Goal: Communication & Community: Answer question/provide support

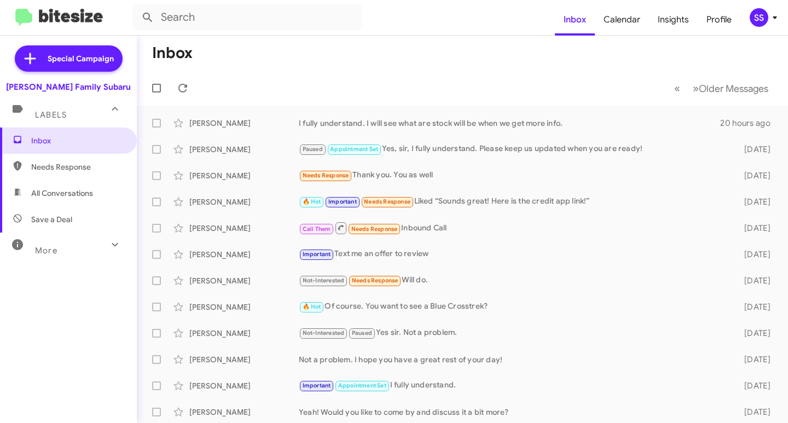
click at [63, 221] on span "Save a Deal" at bounding box center [51, 219] width 41 height 11
type input "in:not-interested"
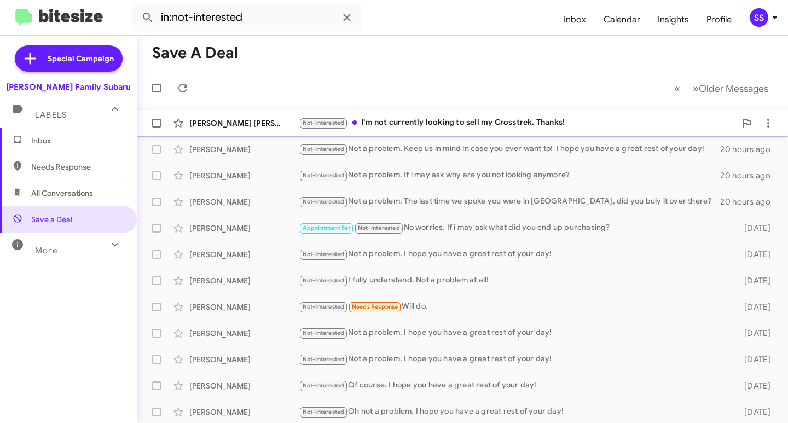
click at [454, 121] on div "Not-Interested I'm not currently looking to sell my Crosstrek. Thanks!" at bounding box center [517, 123] width 437 height 13
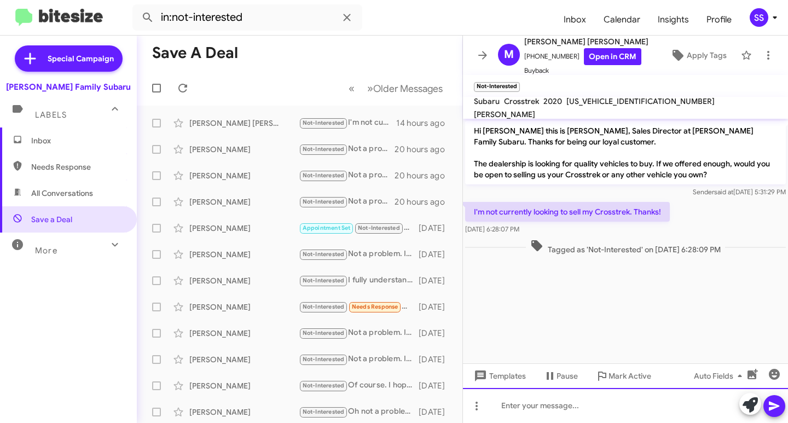
click at [592, 409] on div at bounding box center [625, 405] width 325 height 35
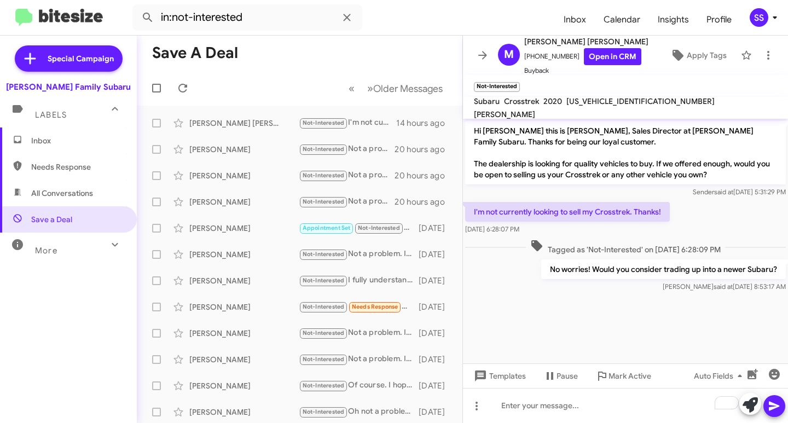
click at [71, 148] on span "Inbox" at bounding box center [68, 141] width 137 height 26
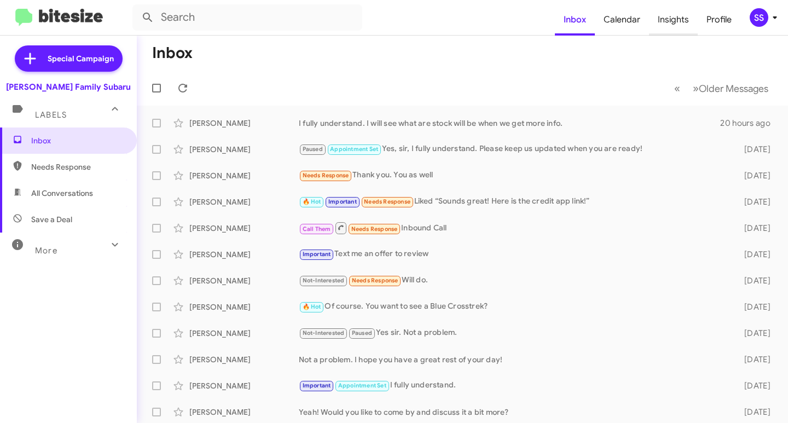
click at [673, 24] on span "Insights" at bounding box center [673, 20] width 49 height 32
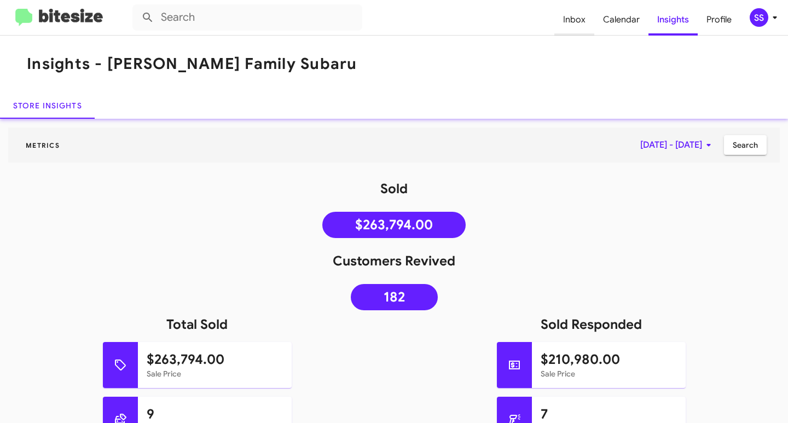
click at [581, 24] on span "Inbox" at bounding box center [574, 20] width 40 height 32
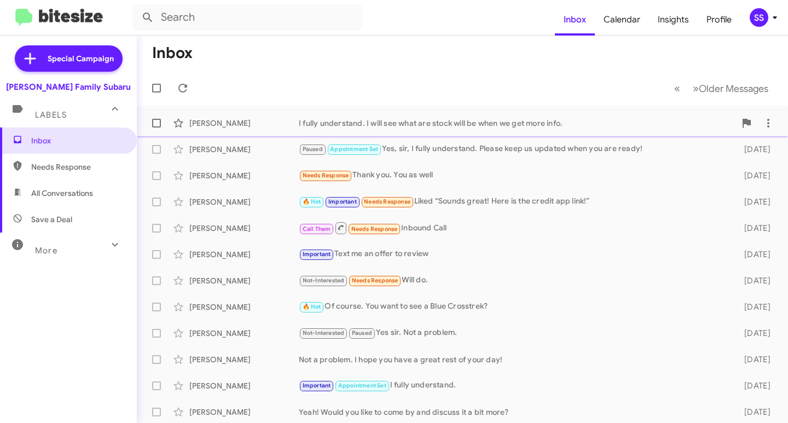
click at [269, 125] on div "[PERSON_NAME]" at bounding box center [243, 123] width 109 height 11
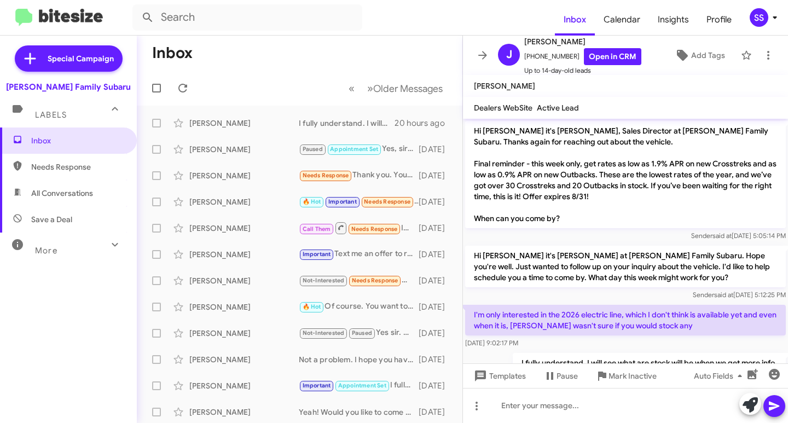
scroll to position [36, 0]
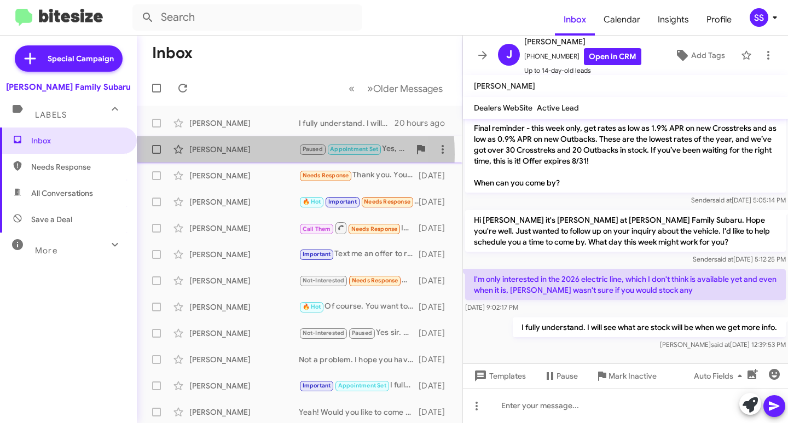
click at [233, 154] on div "[PERSON_NAME]" at bounding box center [243, 149] width 109 height 11
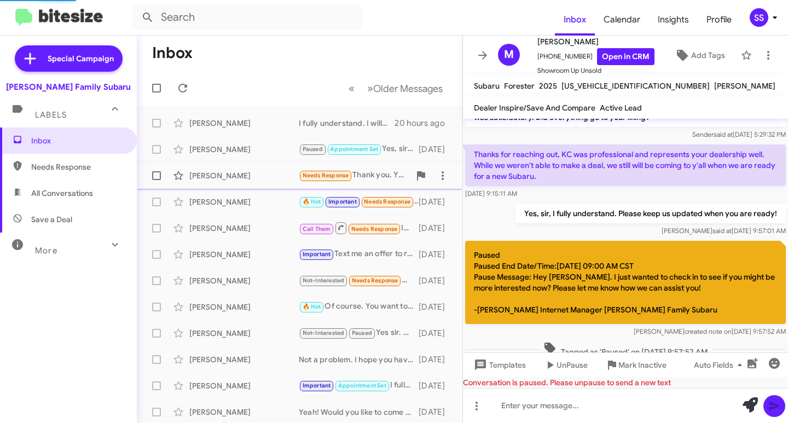
scroll to position [79, 0]
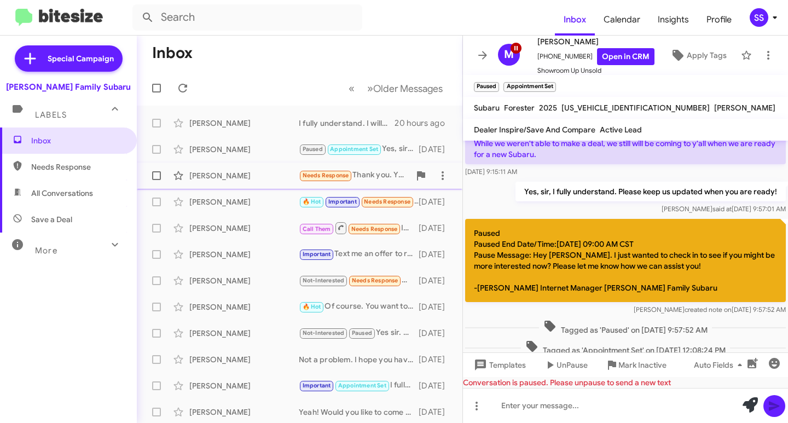
click at [238, 180] on div "[PERSON_NAME]" at bounding box center [243, 175] width 109 height 11
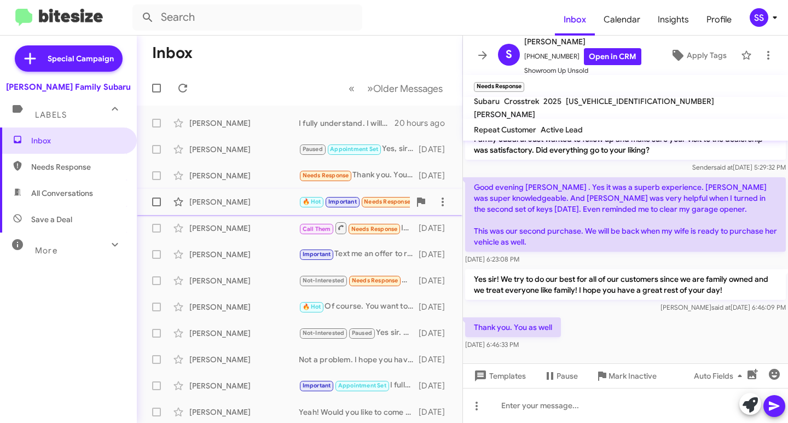
click at [238, 207] on div "[PERSON_NAME] 🔥 Hot Important Needs Response Liked “Sounds great! Here is the c…" at bounding box center [300, 202] width 308 height 22
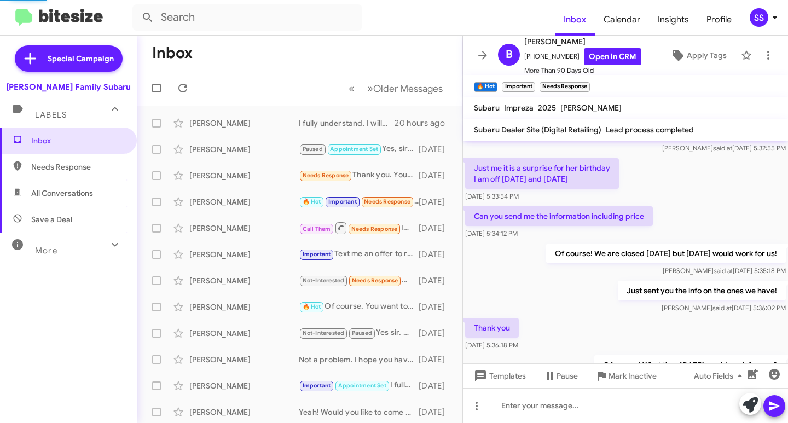
scroll to position [930, 0]
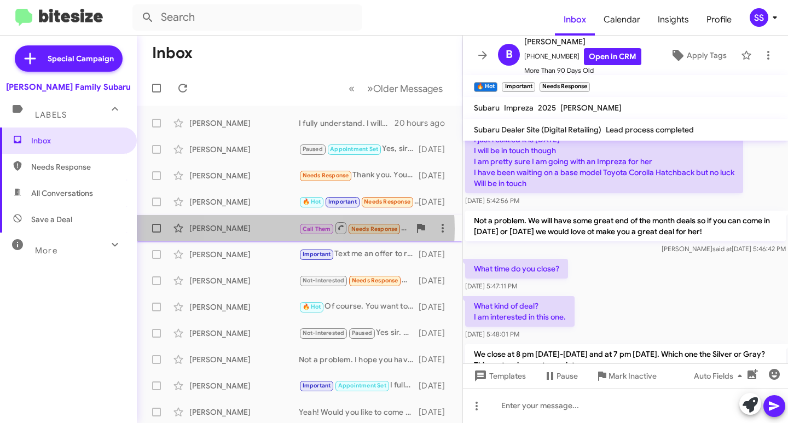
click at [259, 229] on div "[PERSON_NAME]" at bounding box center [243, 228] width 109 height 11
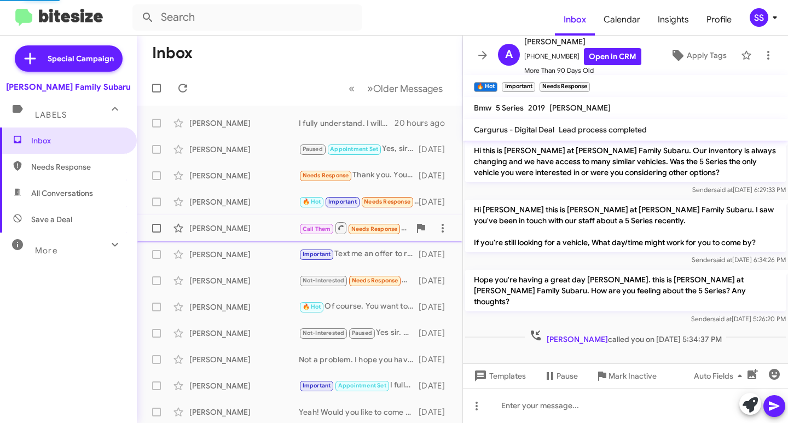
scroll to position [109, 0]
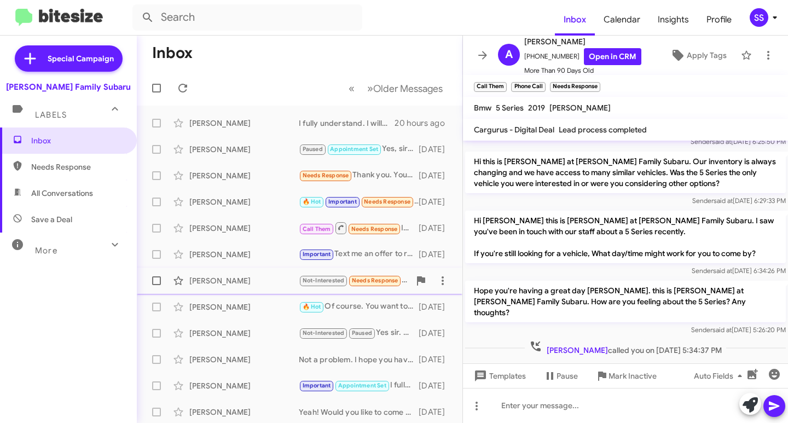
click at [240, 275] on div "[PERSON_NAME] Not-Interested Needs Response Will do. [DATE]" at bounding box center [300, 281] width 308 height 22
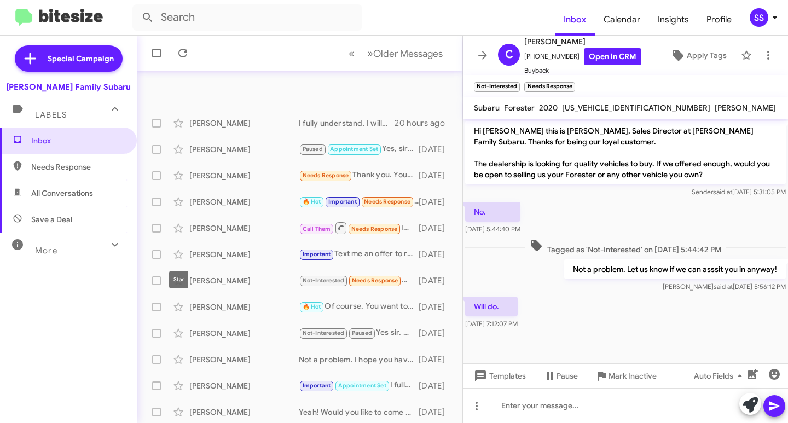
scroll to position [212, 0]
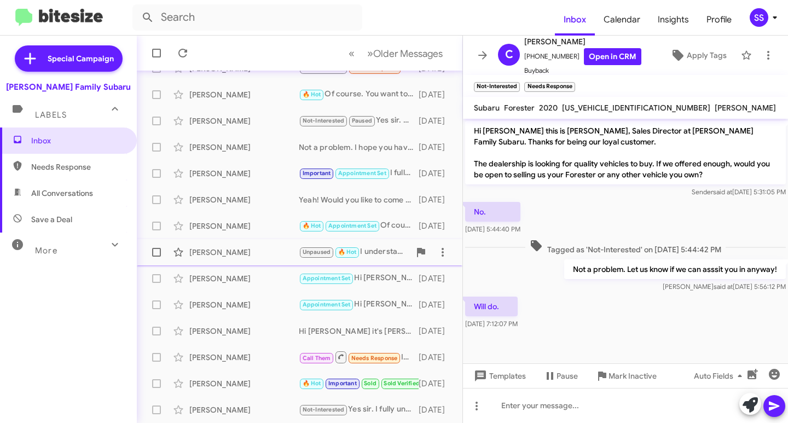
click at [230, 264] on span "[PERSON_NAME] Unpaused 🔥 Hot I understand. If you ever want to come in the futu…" at bounding box center [300, 252] width 326 height 26
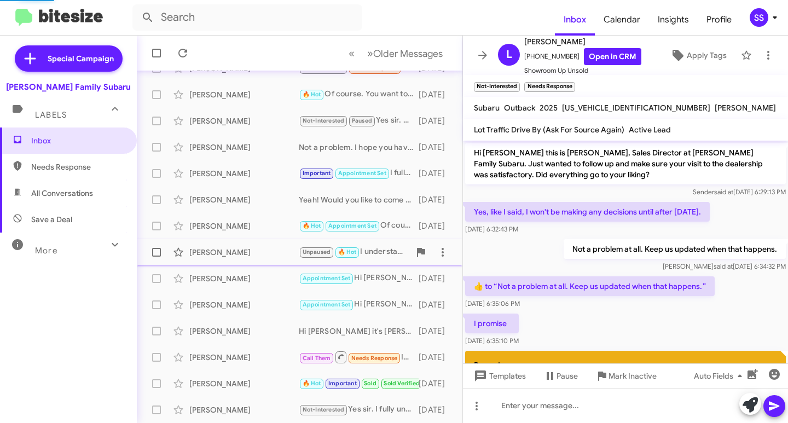
scroll to position [516, 0]
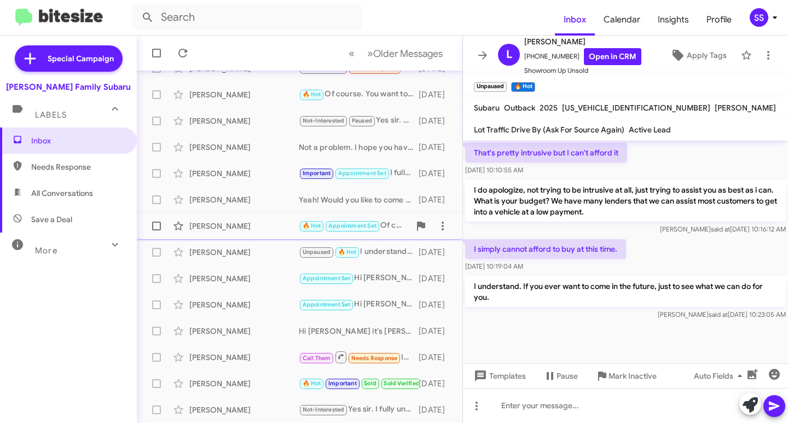
click at [218, 234] on div "[PERSON_NAME] 🔥 Hot Appointment Set Of course! I fully understand. [DATE]" at bounding box center [300, 226] width 308 height 22
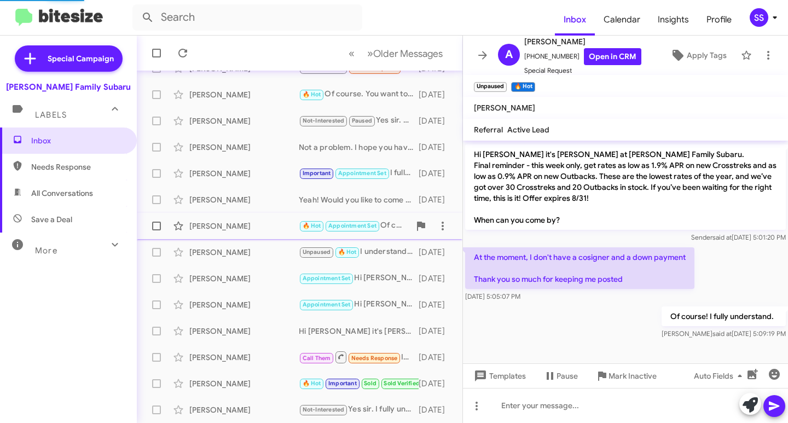
scroll to position [200, 0]
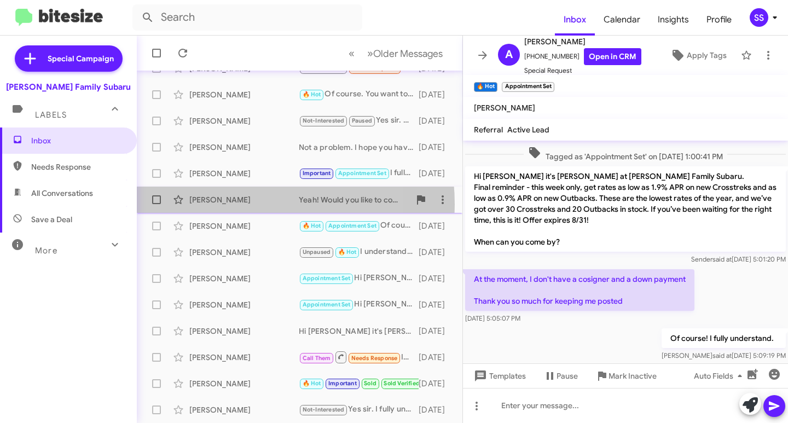
click at [220, 205] on div "[PERSON_NAME]" at bounding box center [243, 199] width 109 height 11
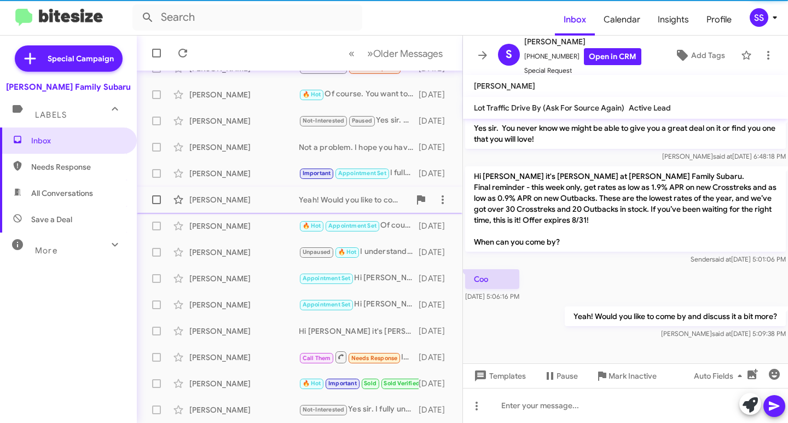
scroll to position [228, 0]
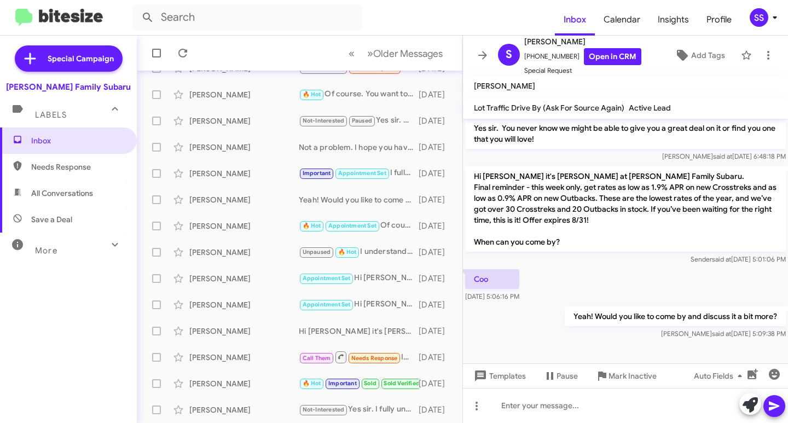
drag, startPoint x: 473, startPoint y: 187, endPoint x: 621, endPoint y: 221, distance: 151.6
click at [621, 221] on p "Hi [PERSON_NAME] it's [PERSON_NAME] at [PERSON_NAME] Family Subaru. Final remin…" at bounding box center [625, 208] width 321 height 85
copy p "Final reminder - this week only, get rates as low as 1.9% APR on new Crosstreks…"
